Goal: Information Seeking & Learning: Check status

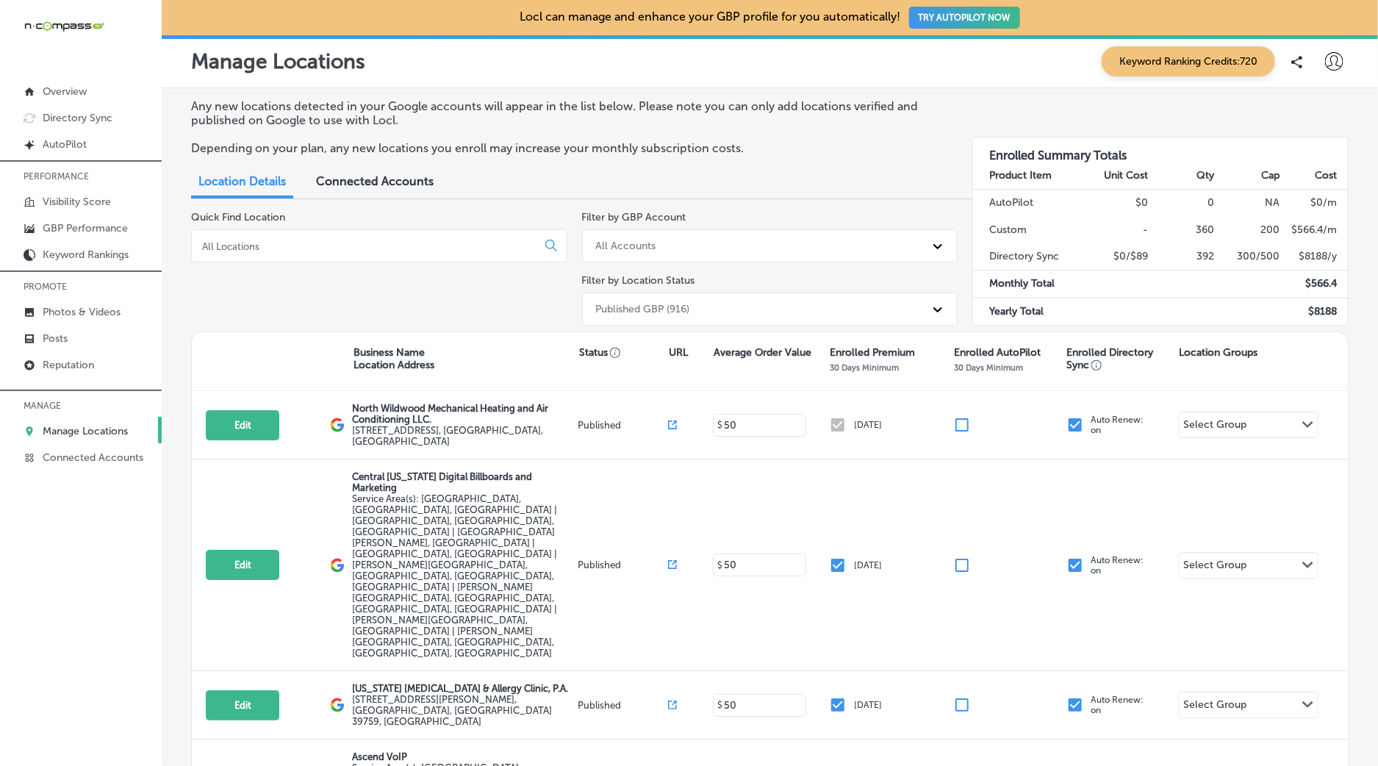
click at [267, 246] on input at bounding box center [367, 246] width 333 height 13
click at [98, 226] on p "GBP Performance" at bounding box center [85, 228] width 85 height 12
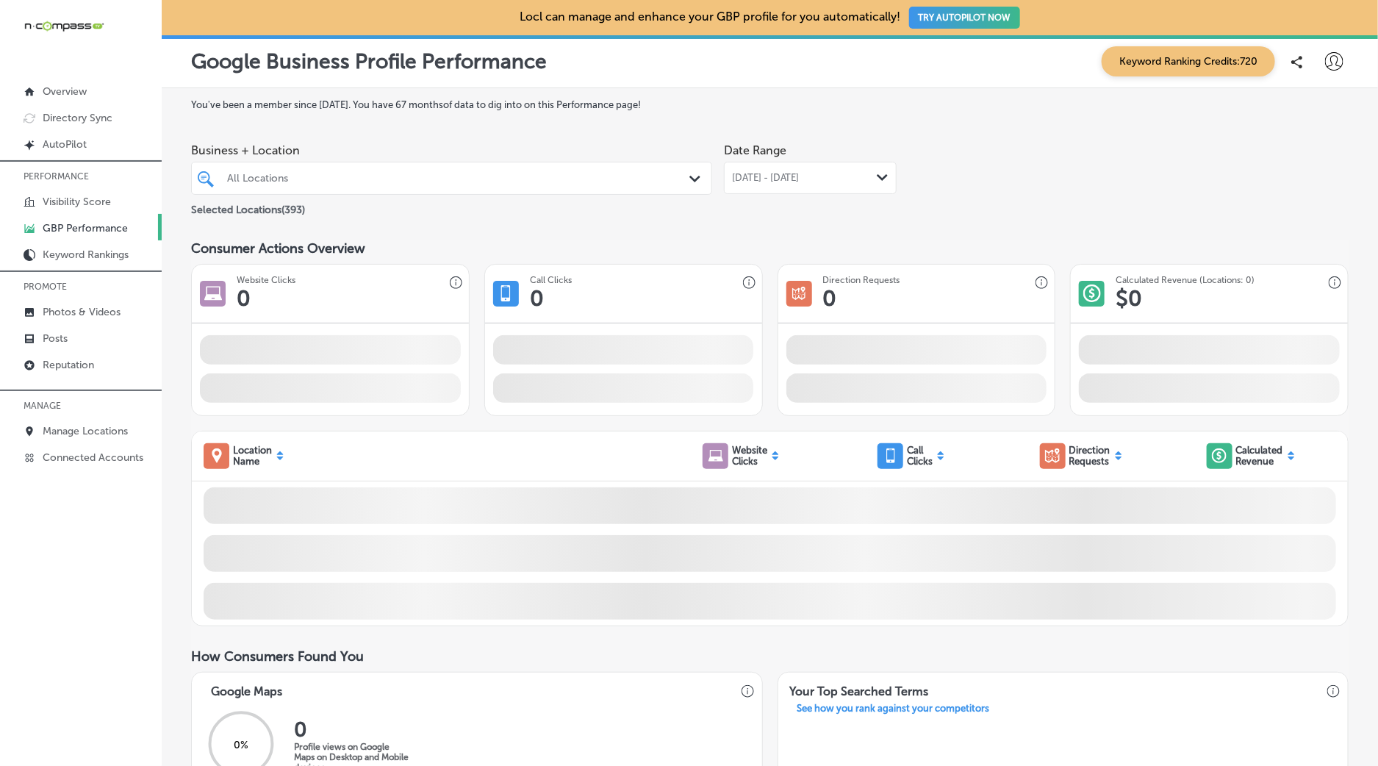
click at [799, 182] on span "[DATE] - [DATE]" at bounding box center [766, 178] width 68 height 12
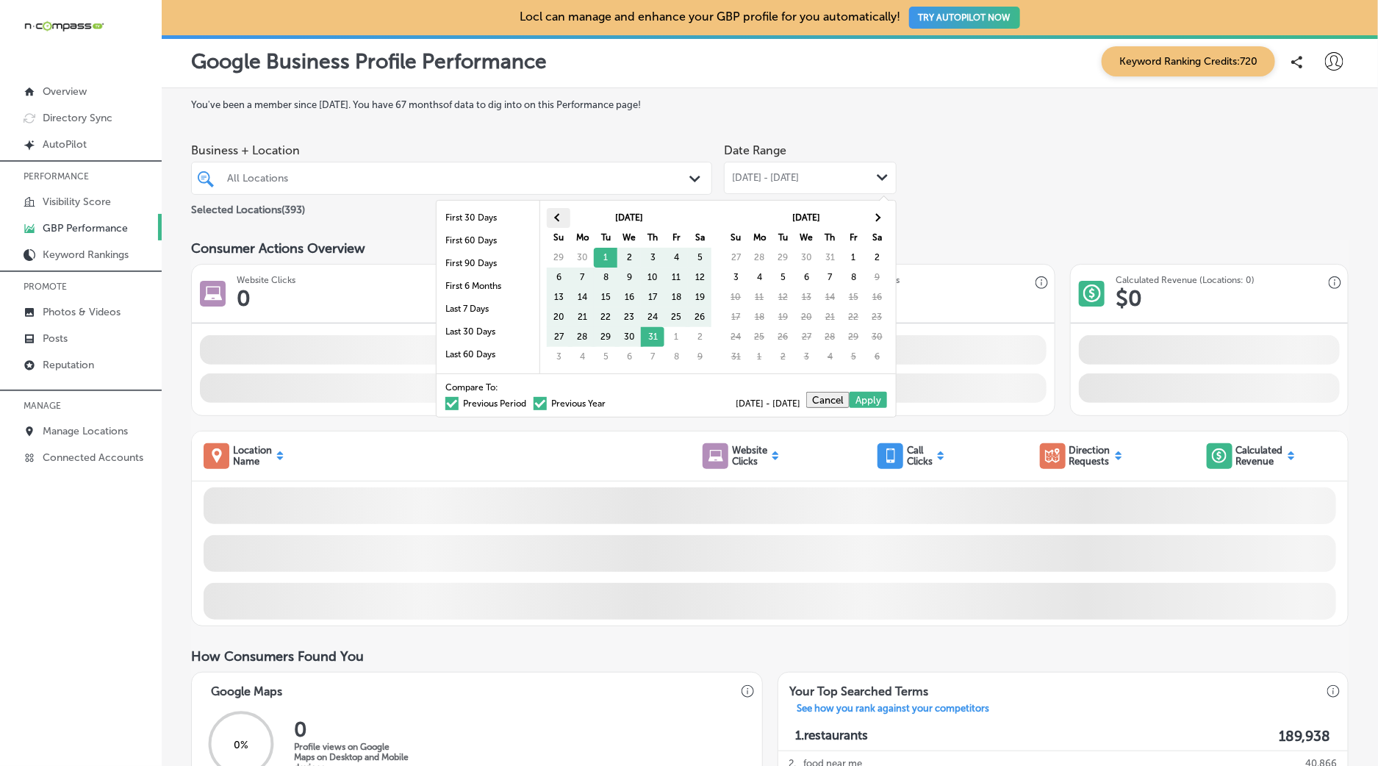
click at [558, 215] on span at bounding box center [559, 218] width 8 height 8
click at [882, 218] on th at bounding box center [877, 218] width 24 height 20
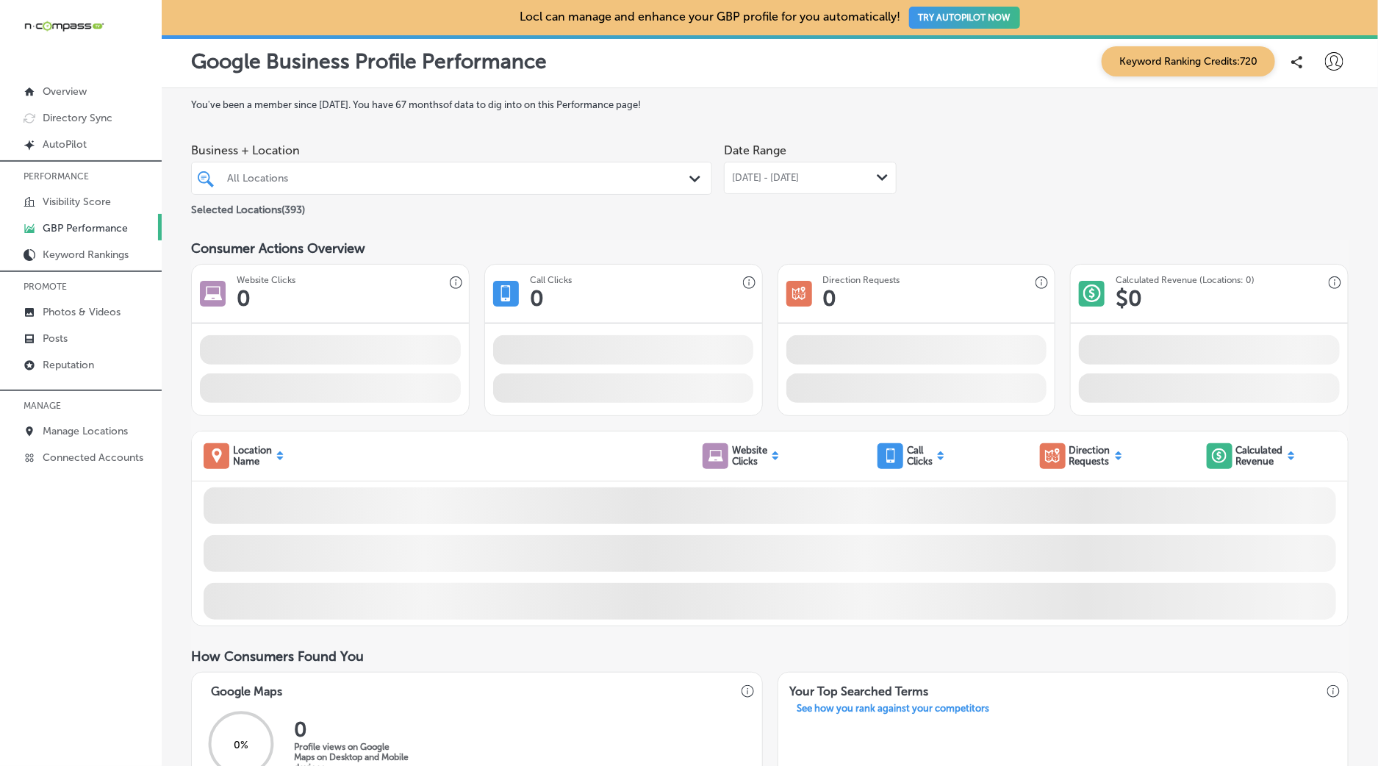
click at [680, 176] on div "All Locations" at bounding box center [459, 178] width 464 height 12
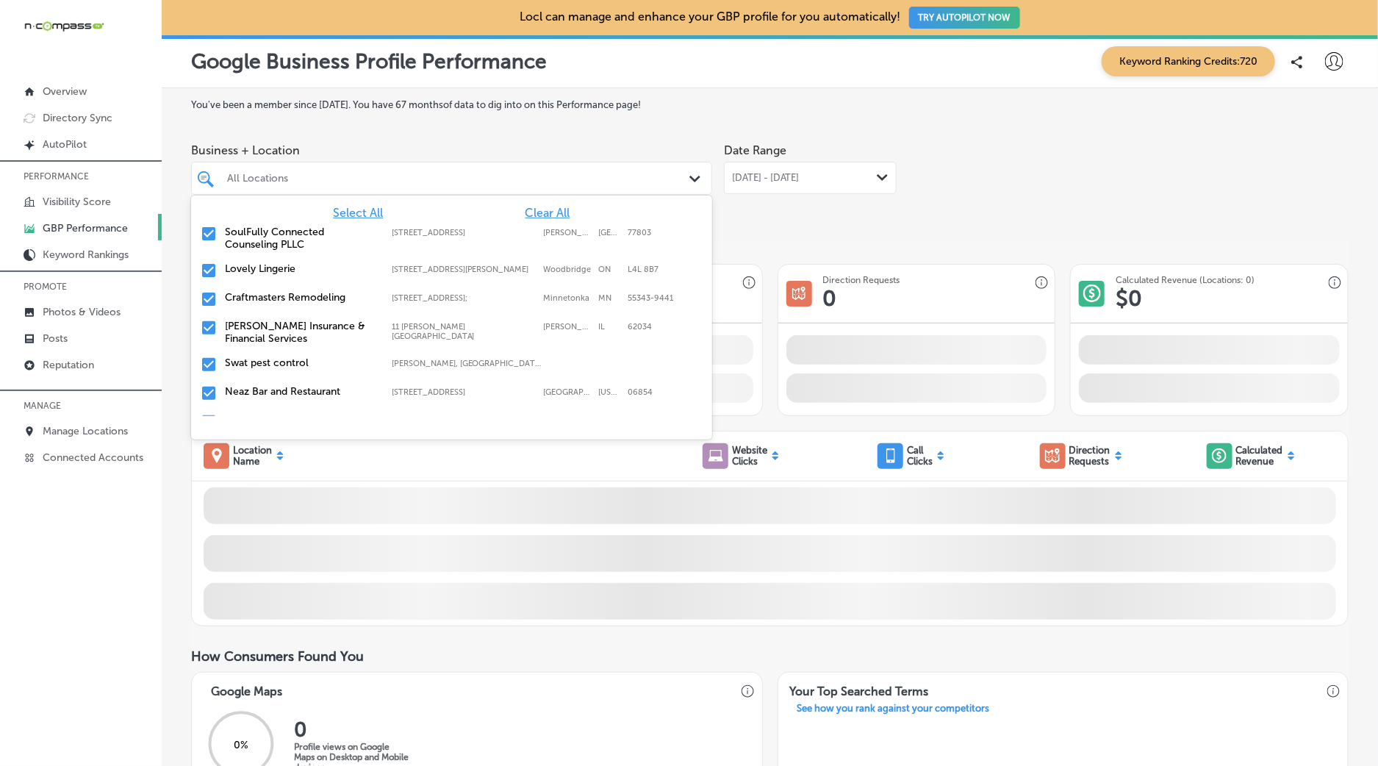
click at [548, 219] on span "Clear All" at bounding box center [547, 213] width 45 height 14
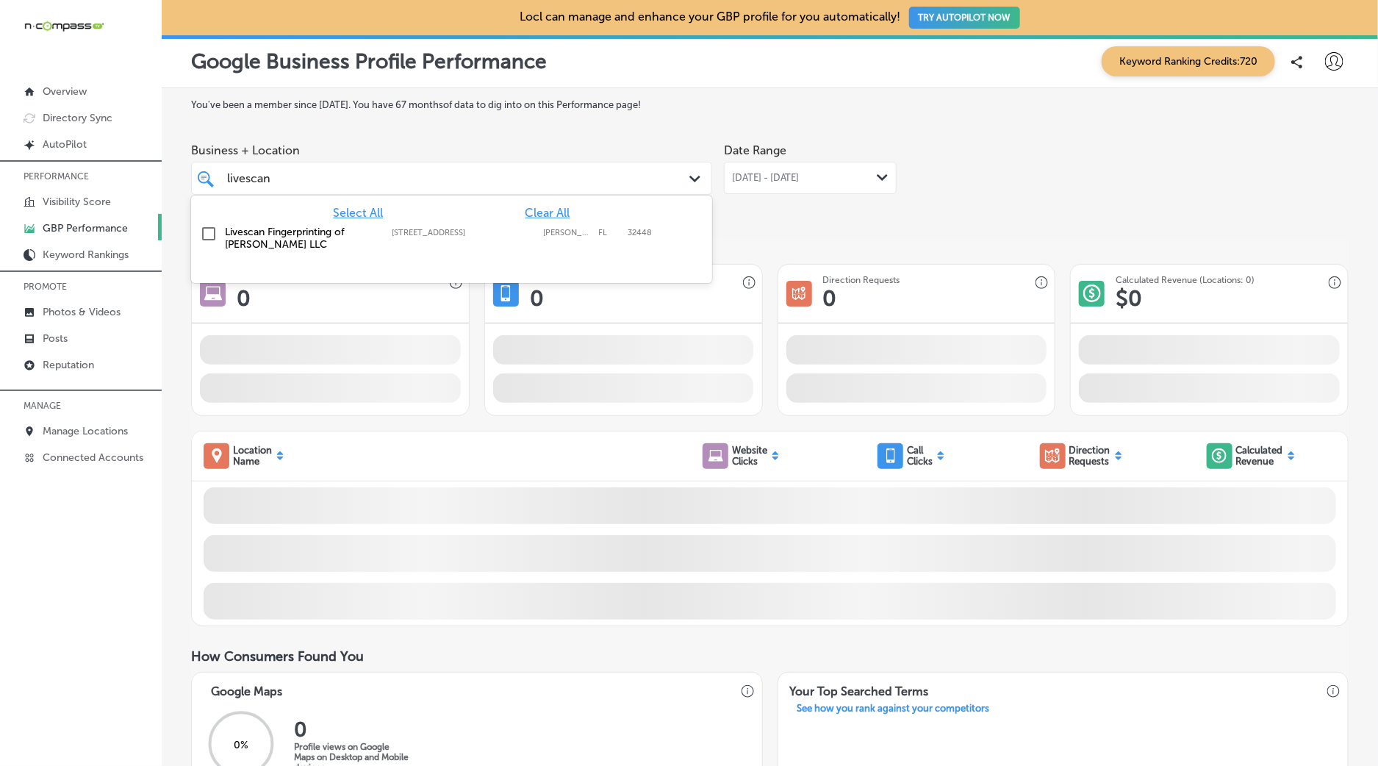
click at [293, 242] on label "Livescan Fingerprinting of [PERSON_NAME] LLC" at bounding box center [301, 238] width 152 height 25
type input "livescan"
click at [895, 215] on div "Date Range [DATE] - [DATE] Path Created with Sketch." at bounding box center [810, 177] width 173 height 82
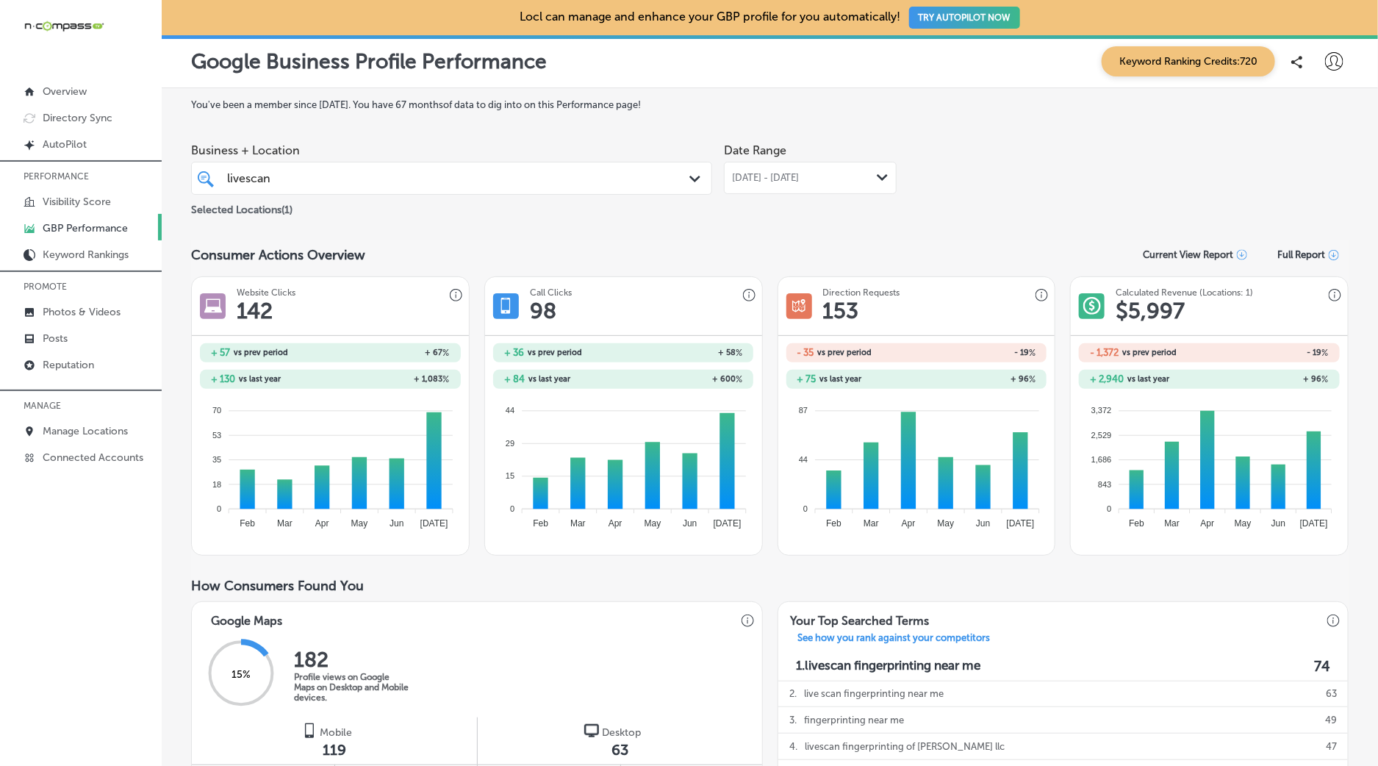
click at [779, 177] on span "[DATE] - [DATE]" at bounding box center [766, 178] width 68 height 12
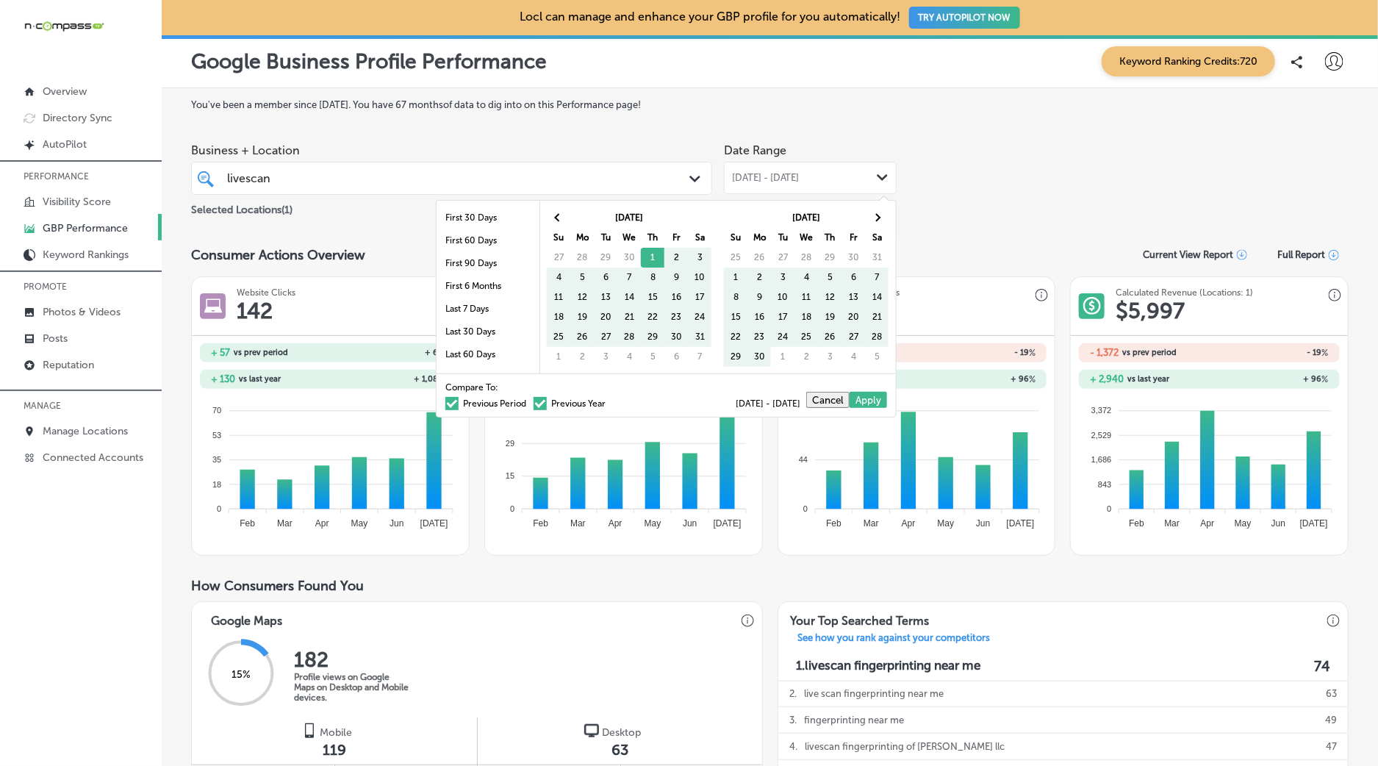
click at [489, 404] on label "Previous Period" at bounding box center [485, 403] width 81 height 9
click at [529, 401] on input "Previous Period" at bounding box center [529, 401] width 0 height 0
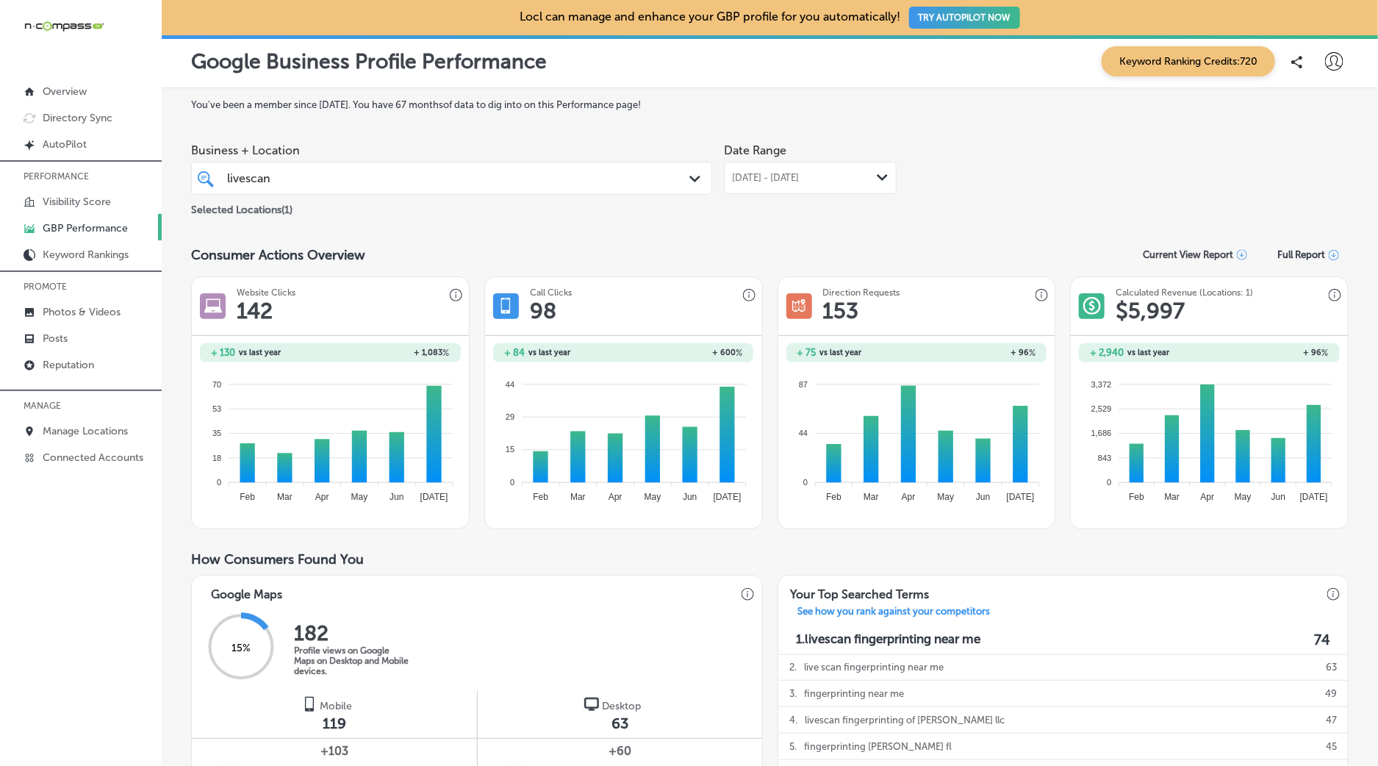
click at [773, 181] on span "[DATE] - [DATE]" at bounding box center [766, 178] width 68 height 12
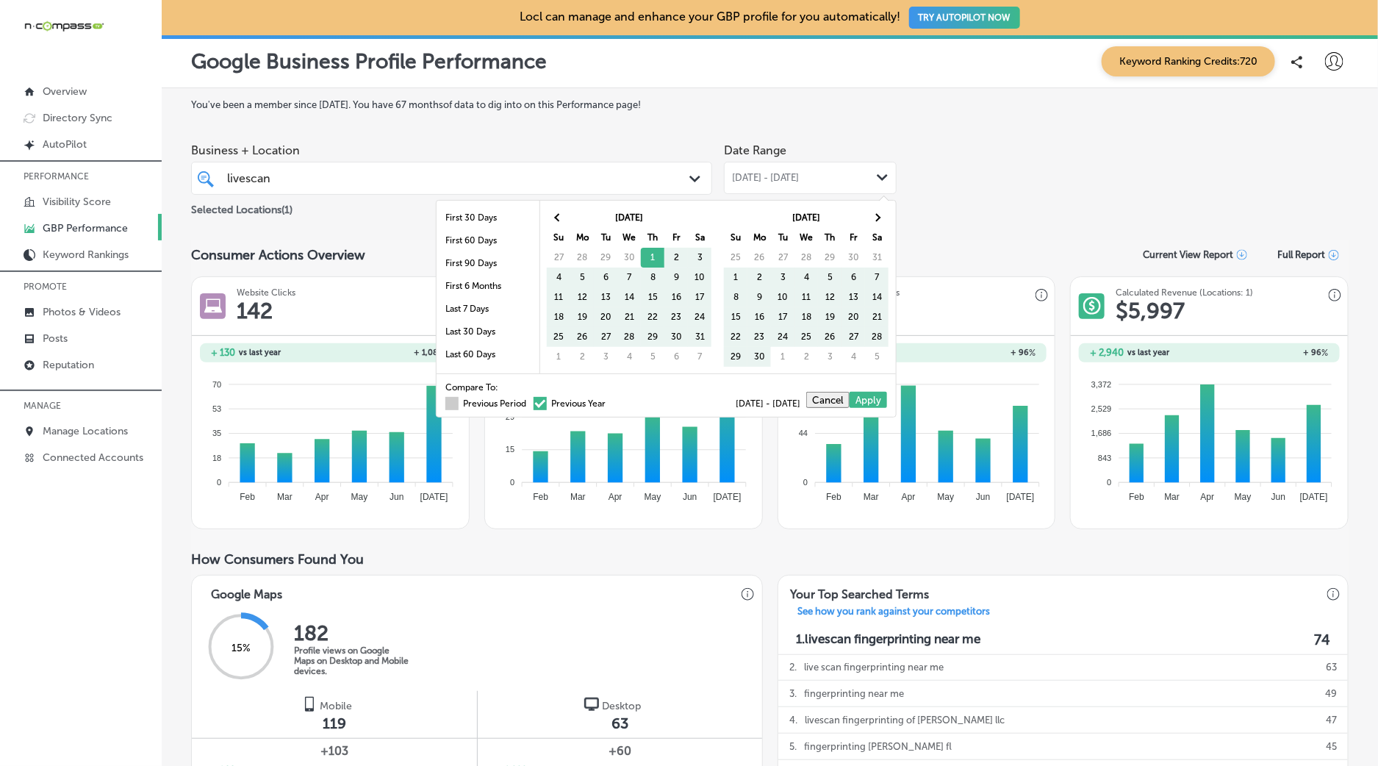
click at [502, 405] on label "Previous Period" at bounding box center [485, 403] width 81 height 9
click at [529, 401] on input "Previous Period" at bounding box center [529, 401] width 0 height 0
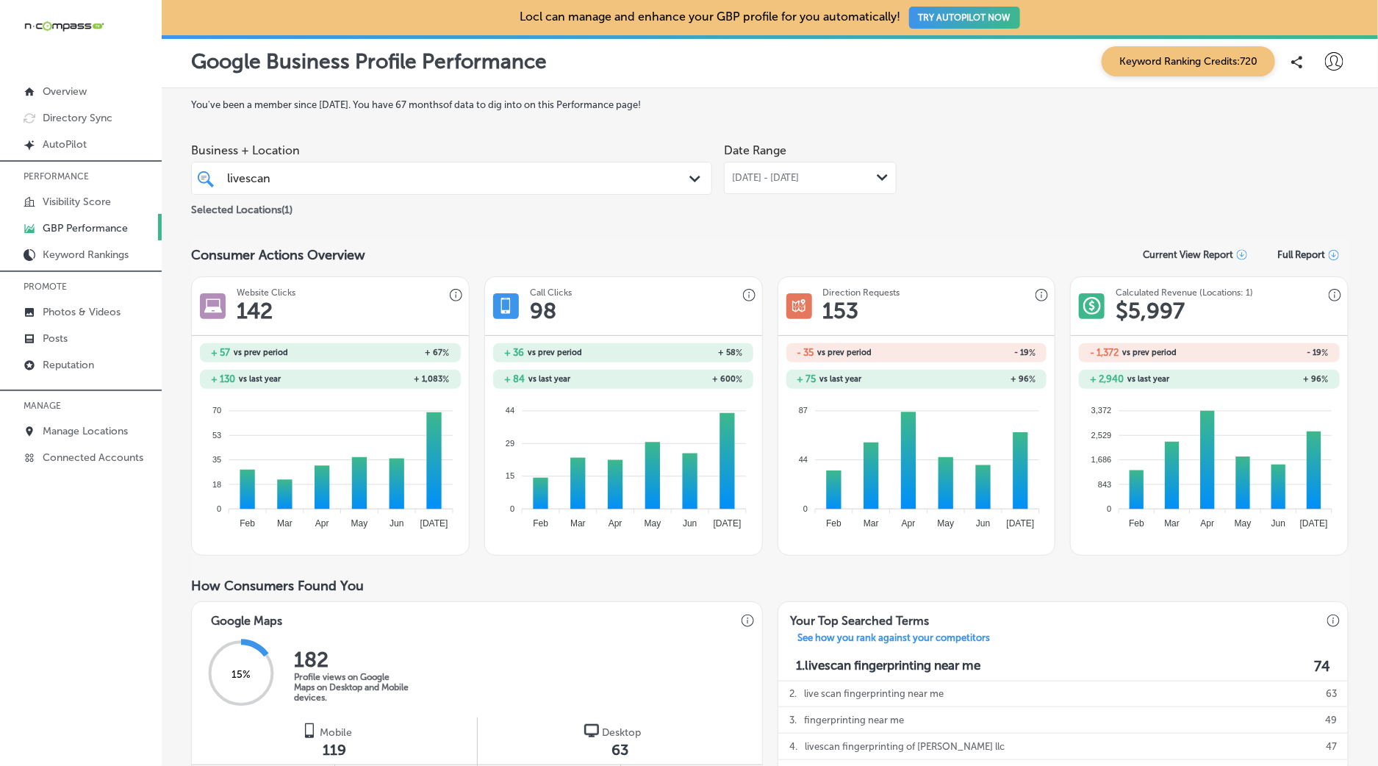
click at [799, 176] on span "[DATE] - [DATE]" at bounding box center [766, 178] width 68 height 12
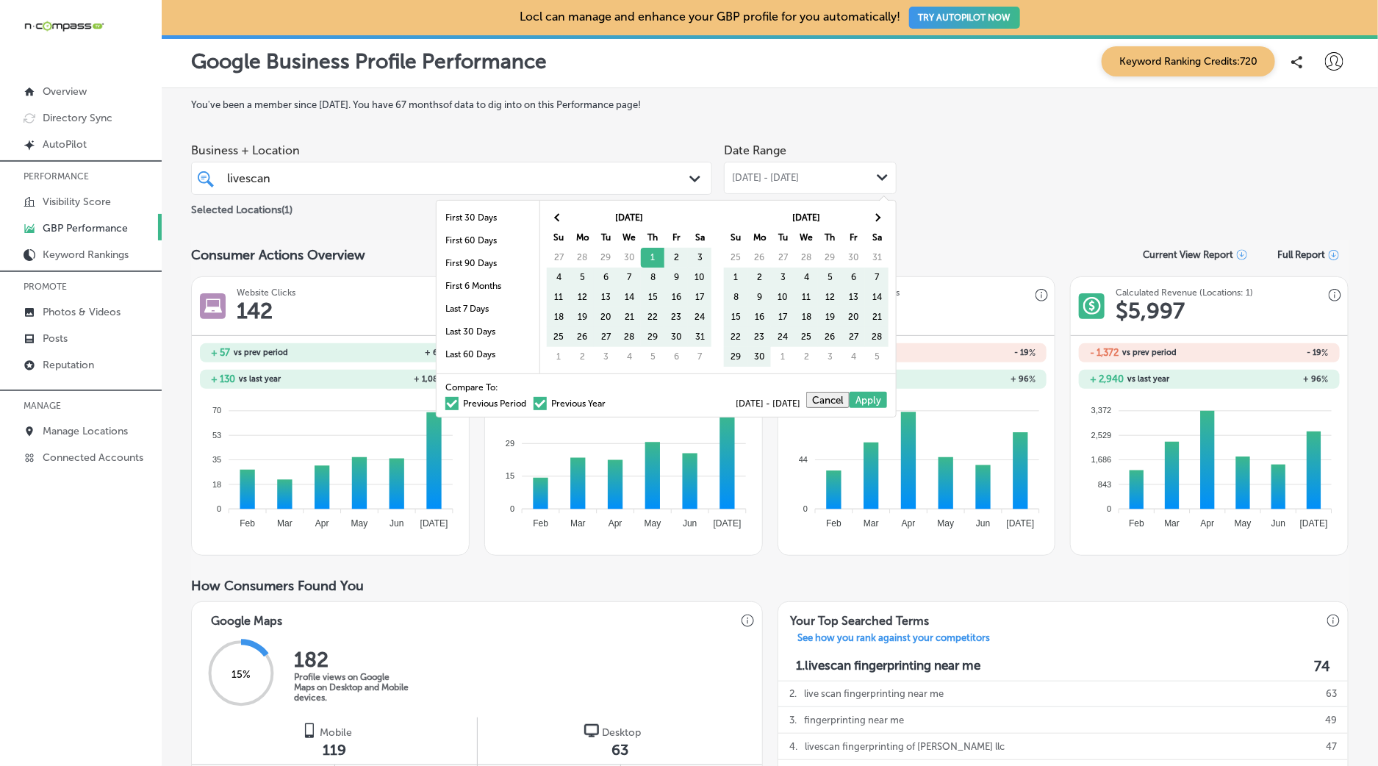
drag, startPoint x: 561, startPoint y: 407, endPoint x: 1096, endPoint y: 259, distance: 555.7
click at [561, 407] on label "Previous Year" at bounding box center [569, 403] width 72 height 9
click at [608, 401] on input "Previous Year" at bounding box center [608, 401] width 0 height 0
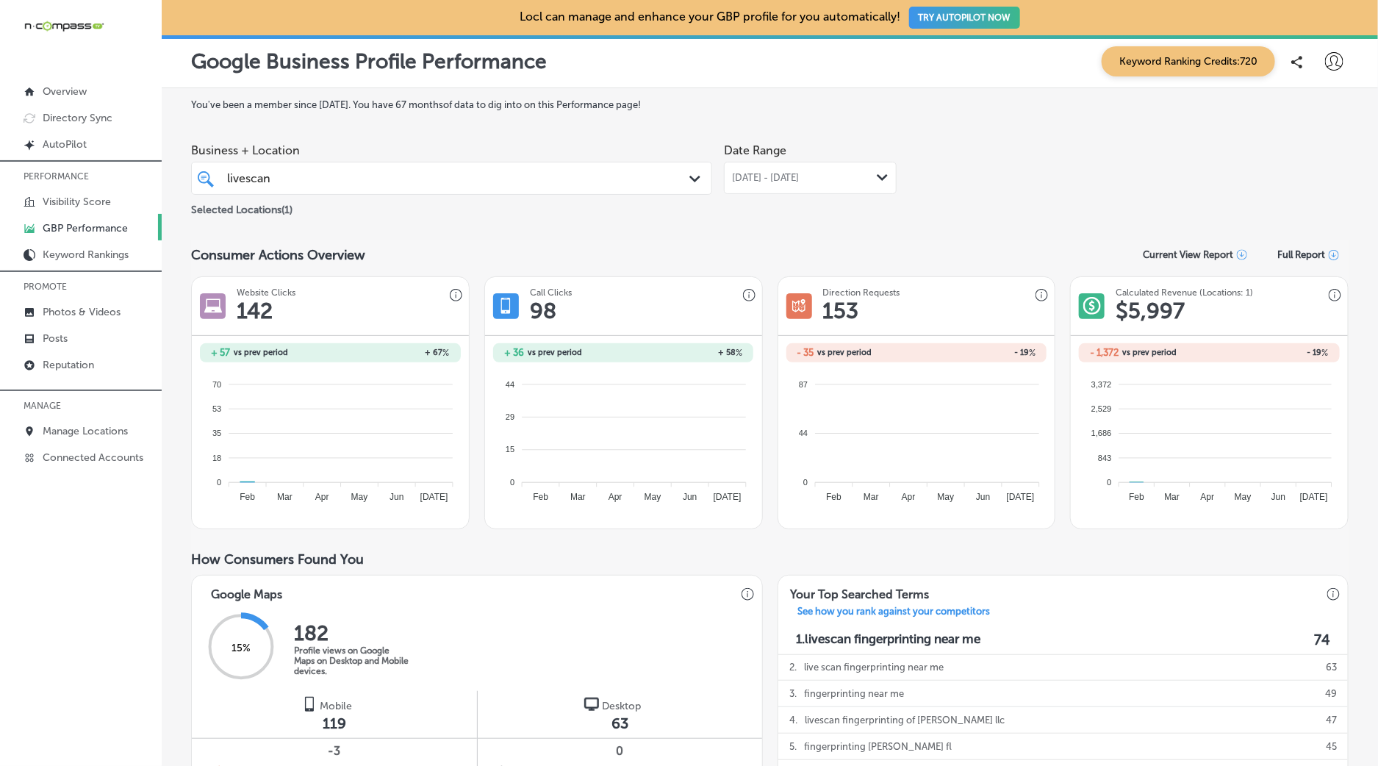
click at [1146, 215] on div "Business + Location livescan livescan Path Created with Sketch. Selected Locati…" at bounding box center [769, 177] width 1157 height 82
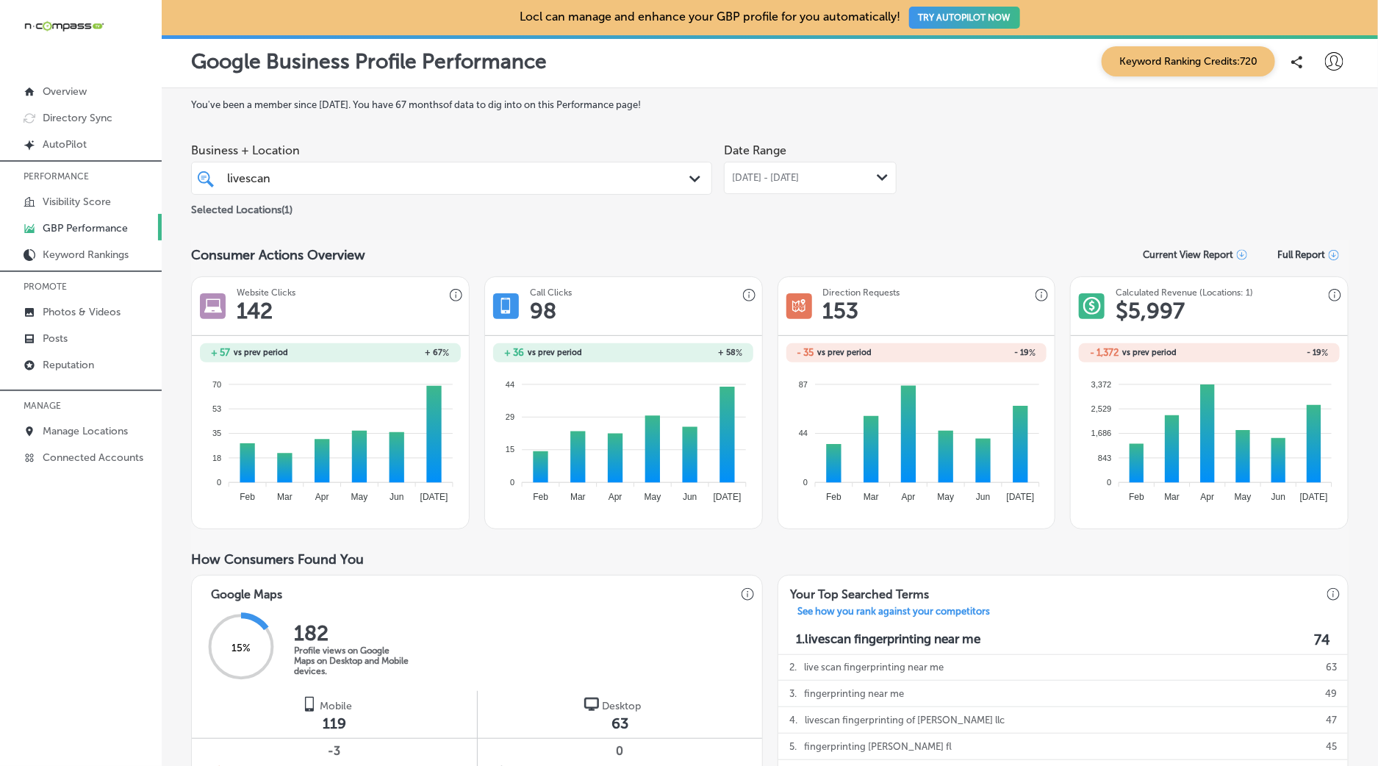
click at [618, 176] on div "livescan livescan" at bounding box center [429, 178] width 406 height 20
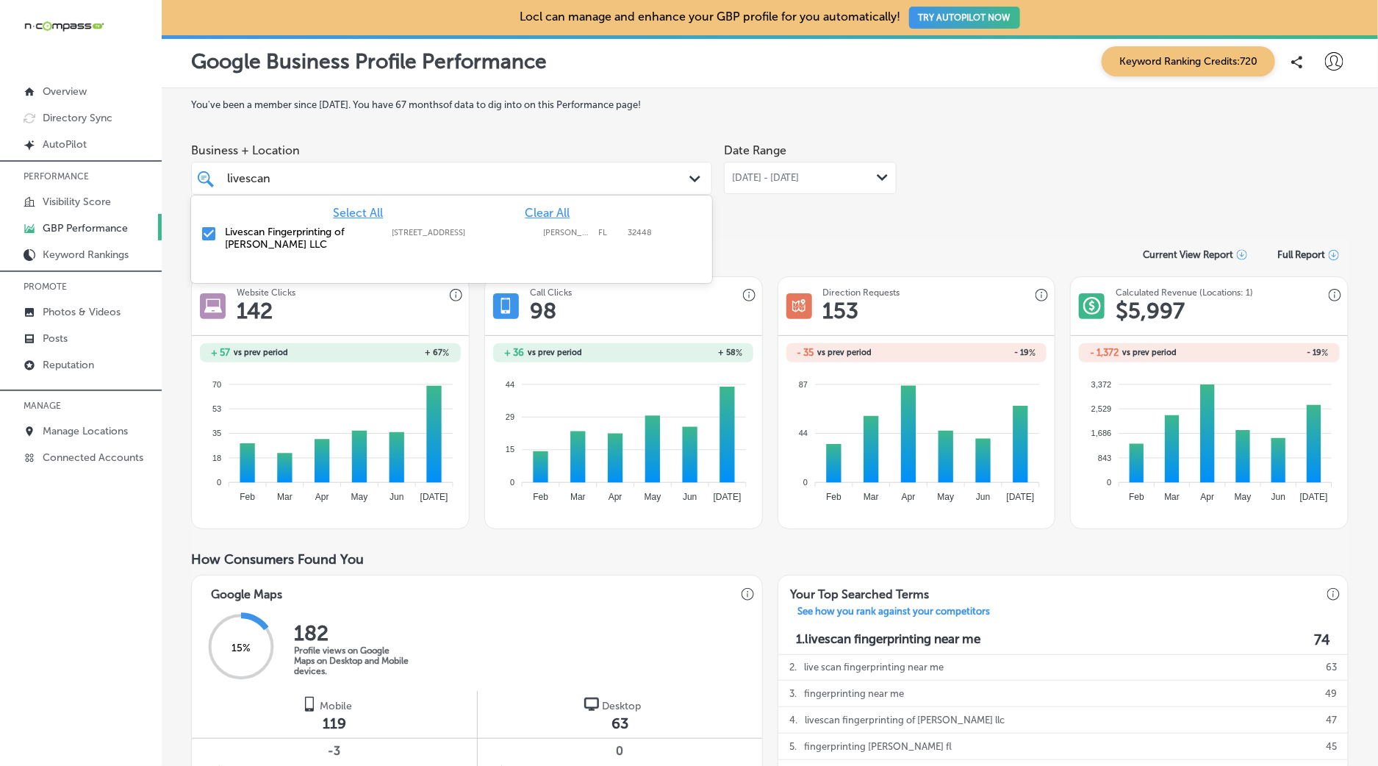
click at [294, 225] on div "Livescan Fingerprinting of [PERSON_NAME] LLC [STREET_ADDRESS][GEOGRAPHIC_DATA][…" at bounding box center [451, 238] width 509 height 31
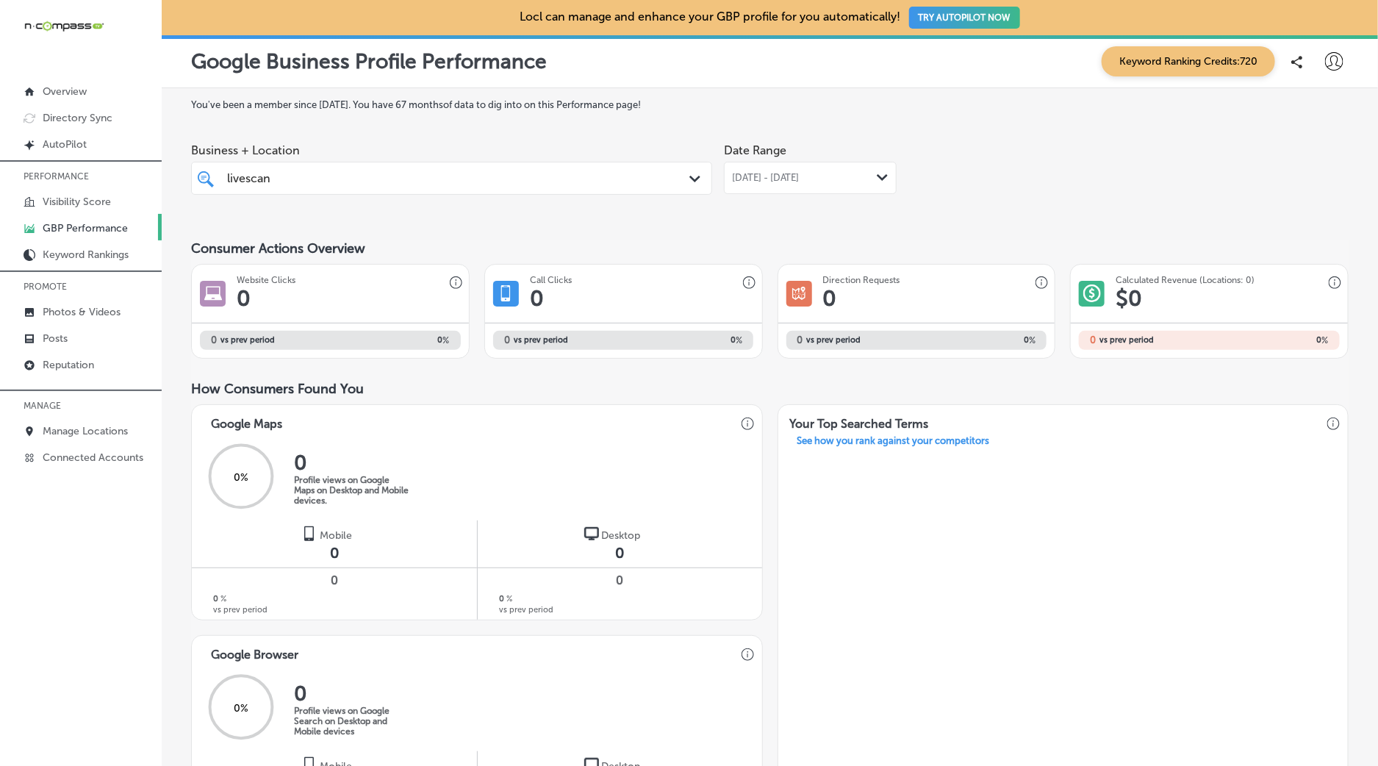
drag, startPoint x: 302, startPoint y: 180, endPoint x: 234, endPoint y: 175, distance: 67.8
click at [234, 175] on div "livescan livescan" at bounding box center [429, 178] width 406 height 20
drag, startPoint x: 275, startPoint y: 176, endPoint x: 231, endPoint y: 181, distance: 44.3
click at [231, 181] on div "livescan livescan" at bounding box center [429, 178] width 406 height 20
drag, startPoint x: 270, startPoint y: 180, endPoint x: 225, endPoint y: 183, distance: 45.7
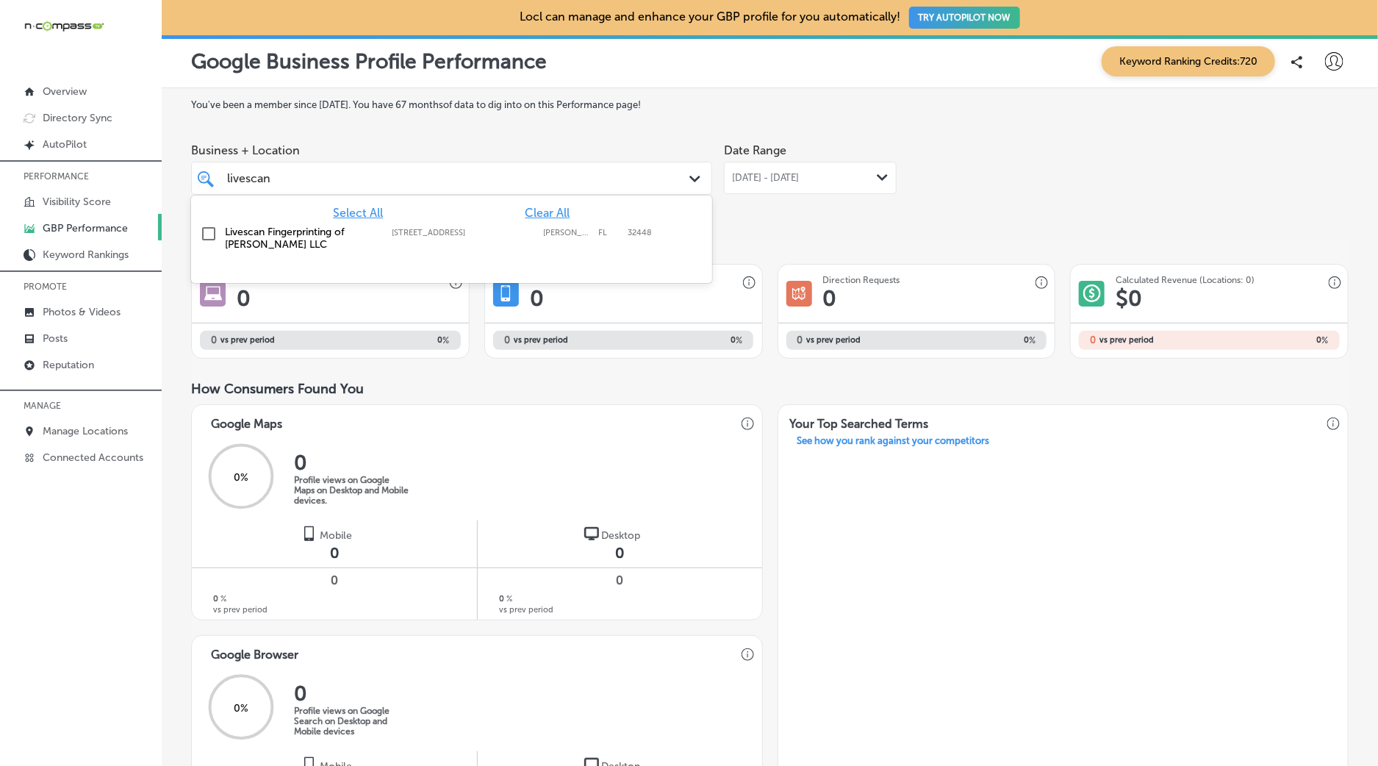
click at [226, 183] on div "livescan livescan" at bounding box center [429, 178] width 406 height 20
click at [299, 234] on label "[PERSON_NAME]'s [US_STATE] Kitchen" at bounding box center [301, 238] width 152 height 25
type input "popeye"
click at [999, 246] on div "Consumer Actions Overview" at bounding box center [769, 248] width 1157 height 16
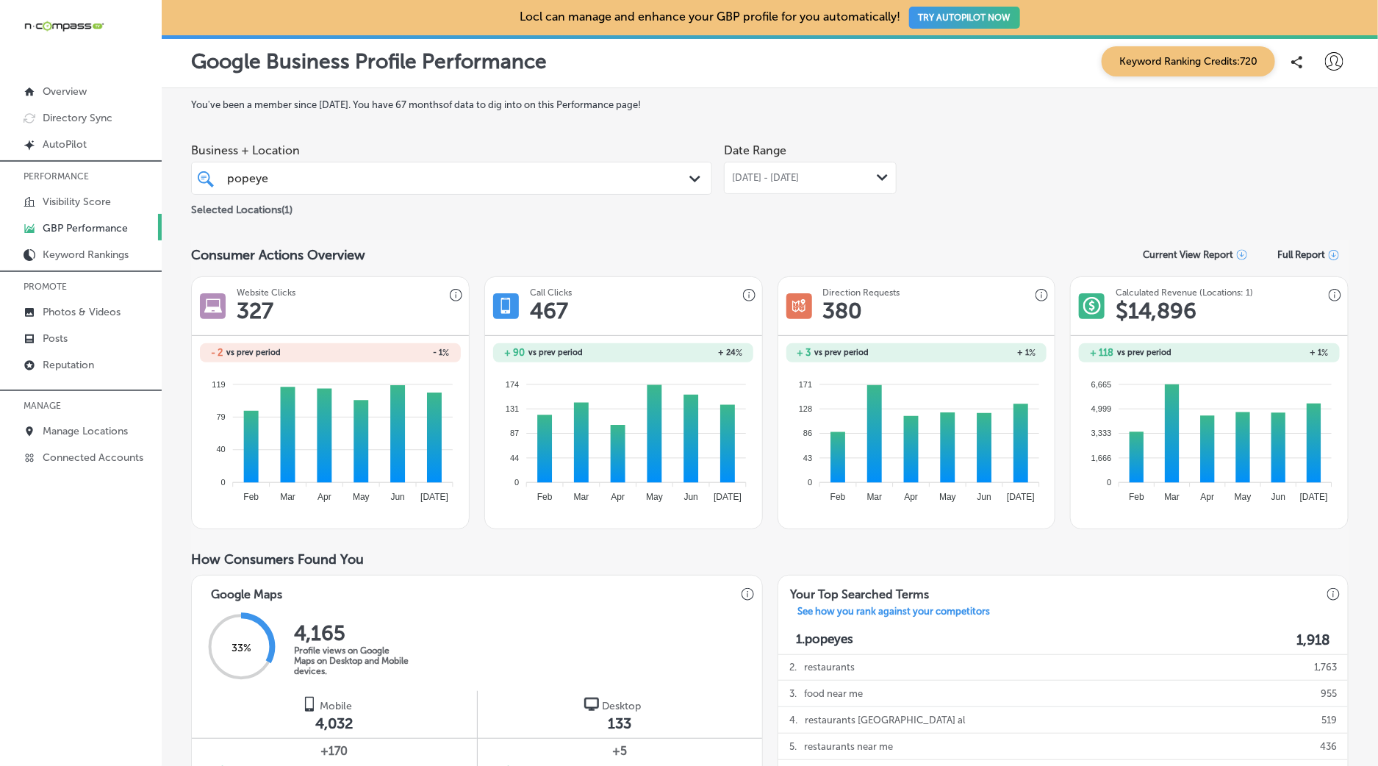
drag, startPoint x: 833, startPoint y: 174, endPoint x: 822, endPoint y: 197, distance: 25.3
click at [799, 174] on span "[DATE] - [DATE]" at bounding box center [766, 178] width 68 height 12
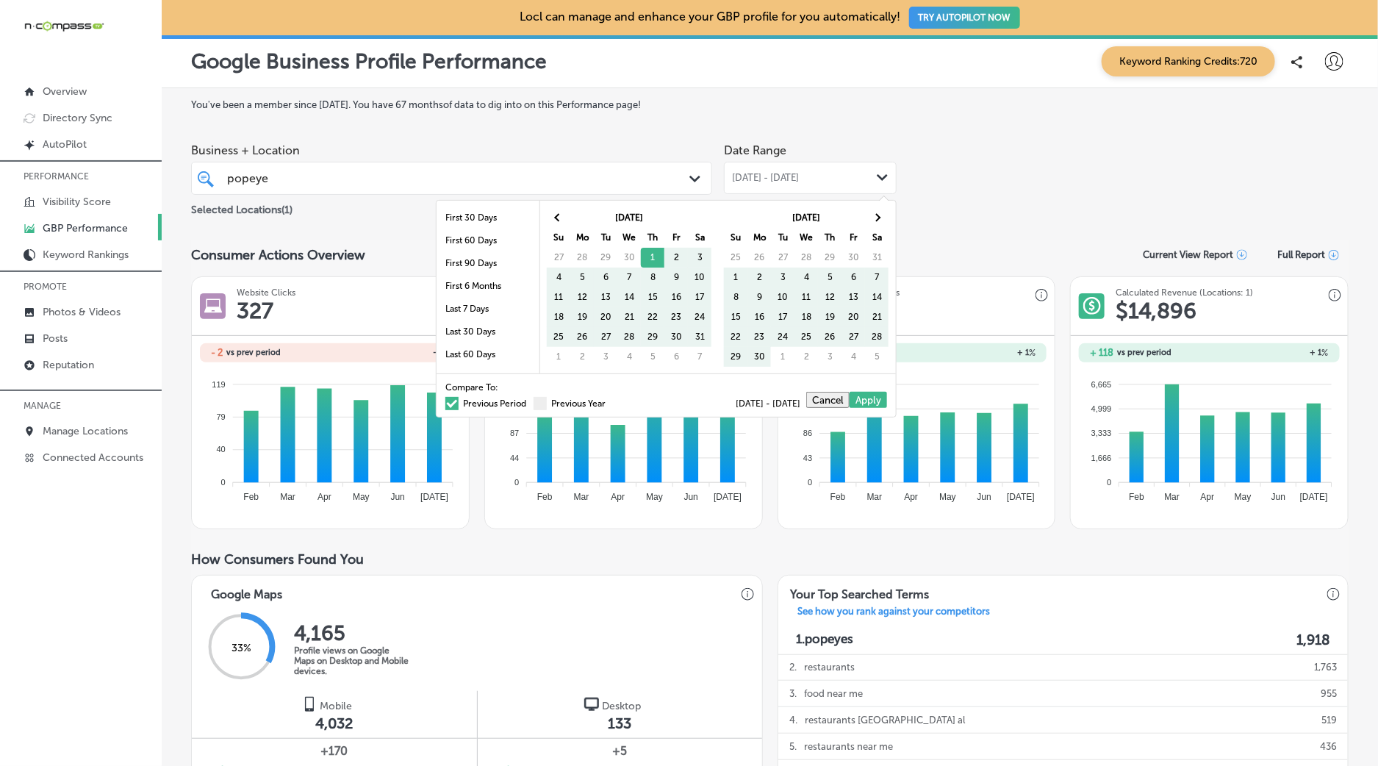
drag, startPoint x: 572, startPoint y: 402, endPoint x: 813, endPoint y: 429, distance: 243.3
click at [572, 401] on label "Previous Year" at bounding box center [569, 403] width 72 height 9
click at [608, 401] on input "Previous Year" at bounding box center [608, 401] width 0 height 0
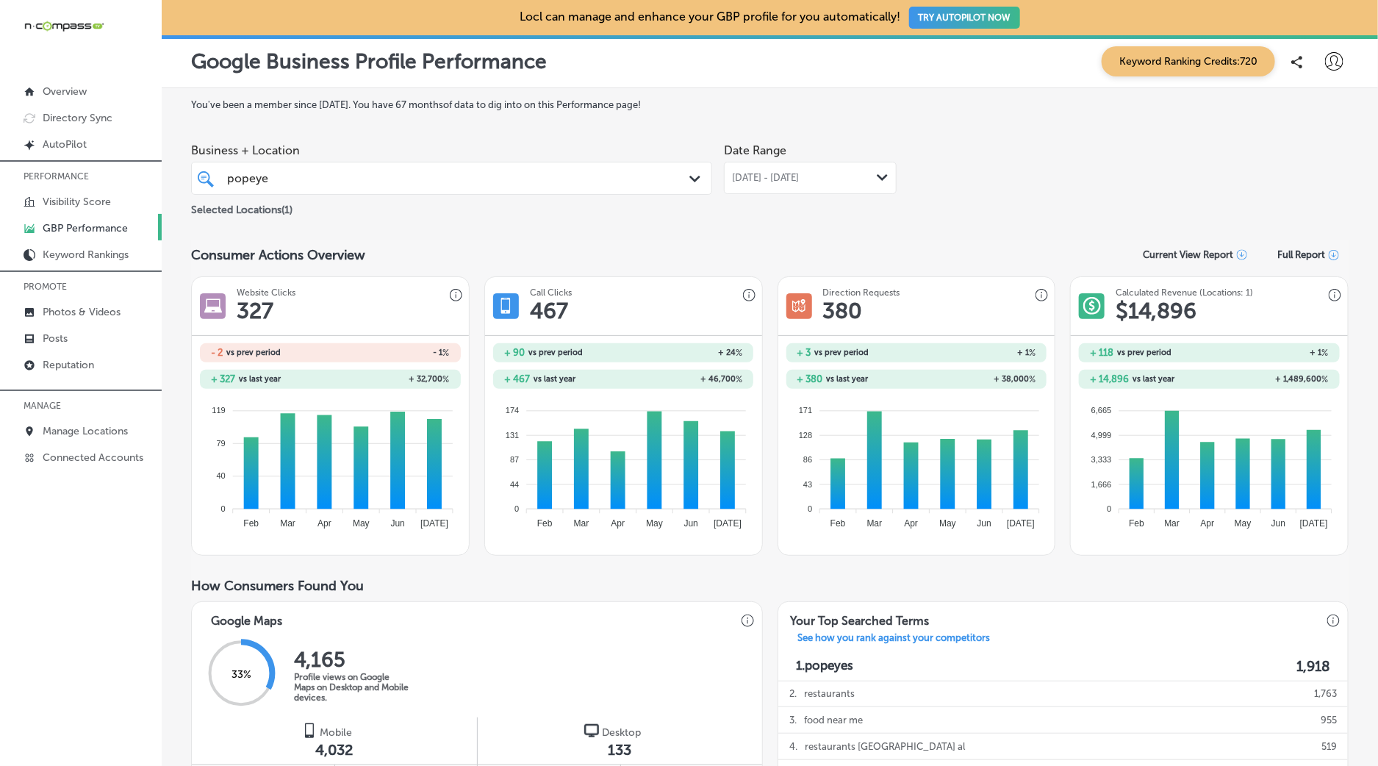
click at [997, 195] on div "Business + Location popeye popeye Path Created with Sketch. Selected Locations …" at bounding box center [769, 177] width 1157 height 82
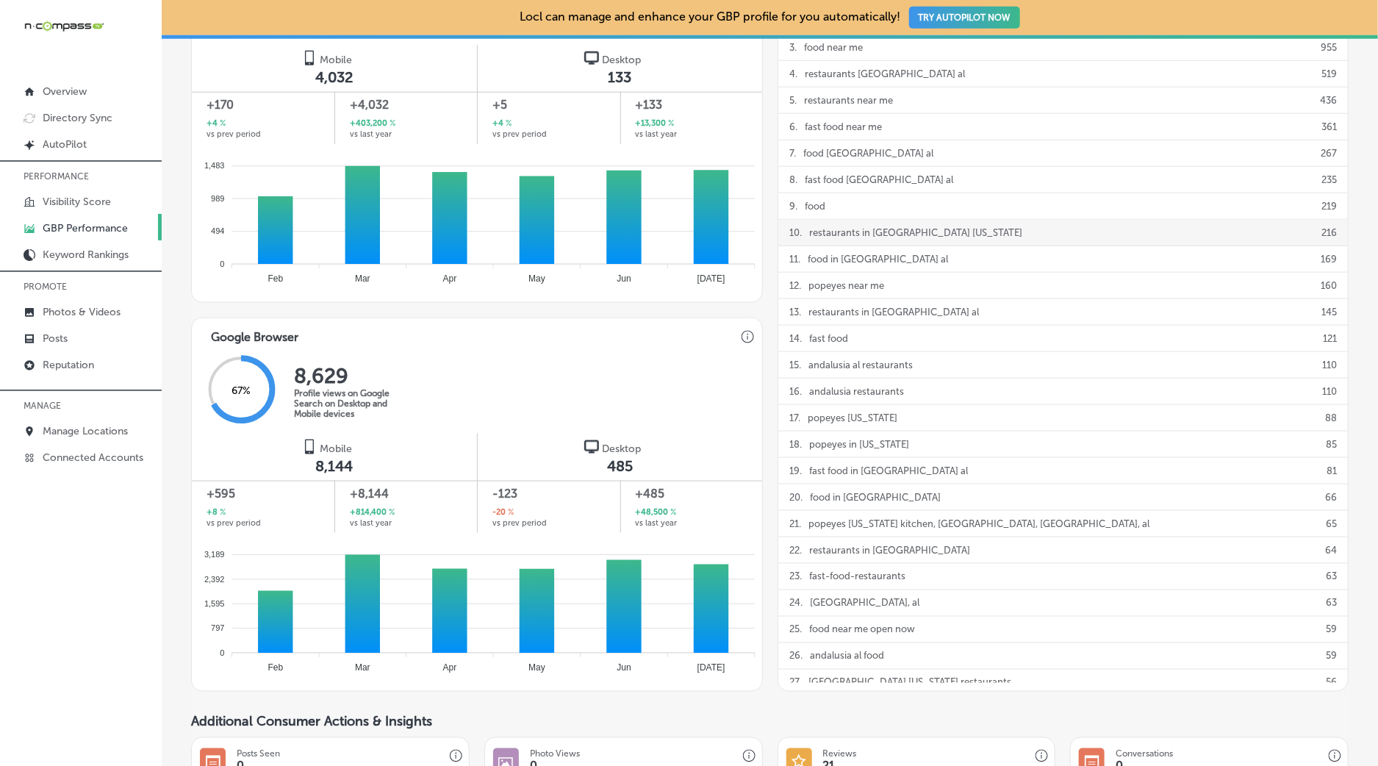
scroll to position [692, 0]
